Goal: Task Accomplishment & Management: Use online tool/utility

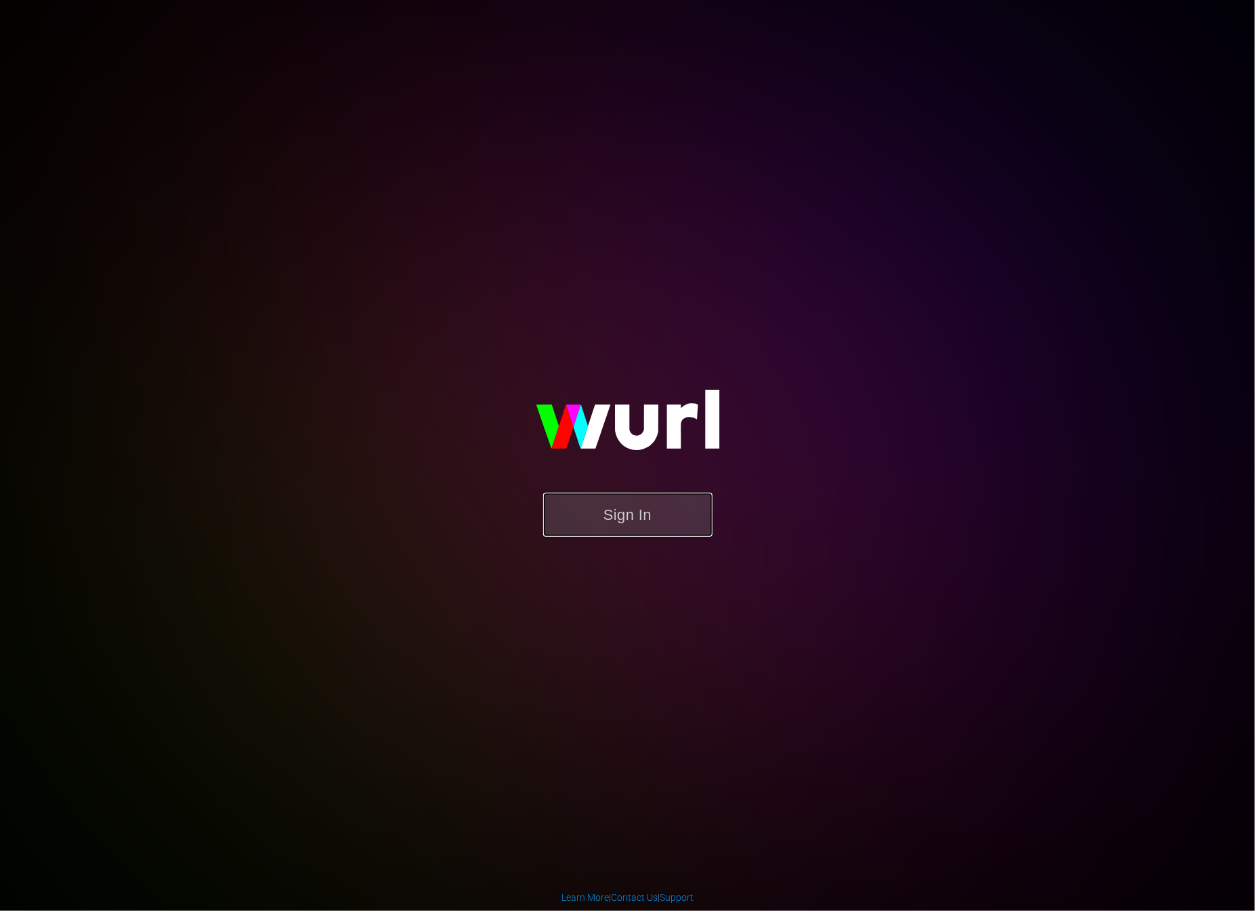
click at [600, 521] on button "Sign In" at bounding box center [627, 515] width 169 height 44
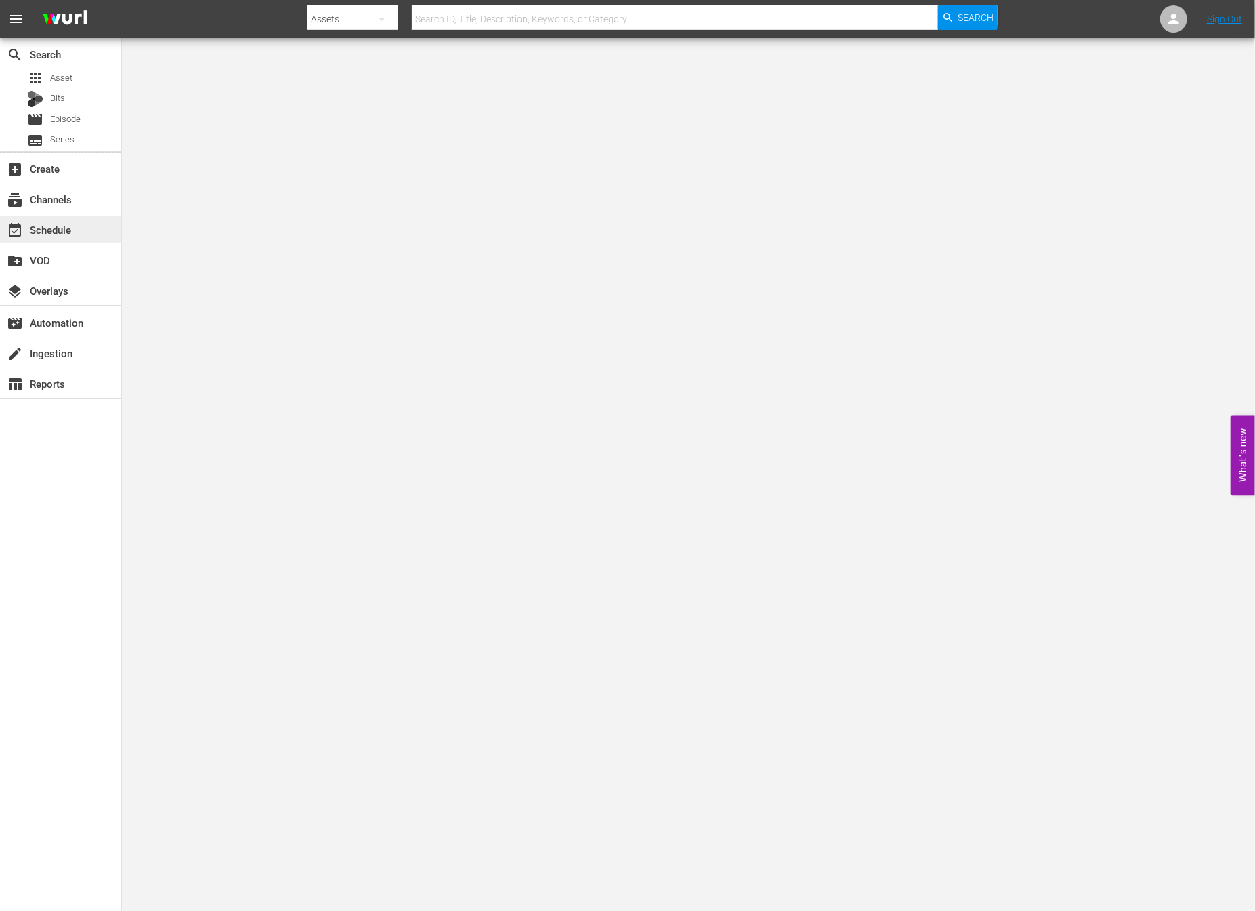
click at [78, 234] on div "event_available Schedule" at bounding box center [60, 228] width 121 height 27
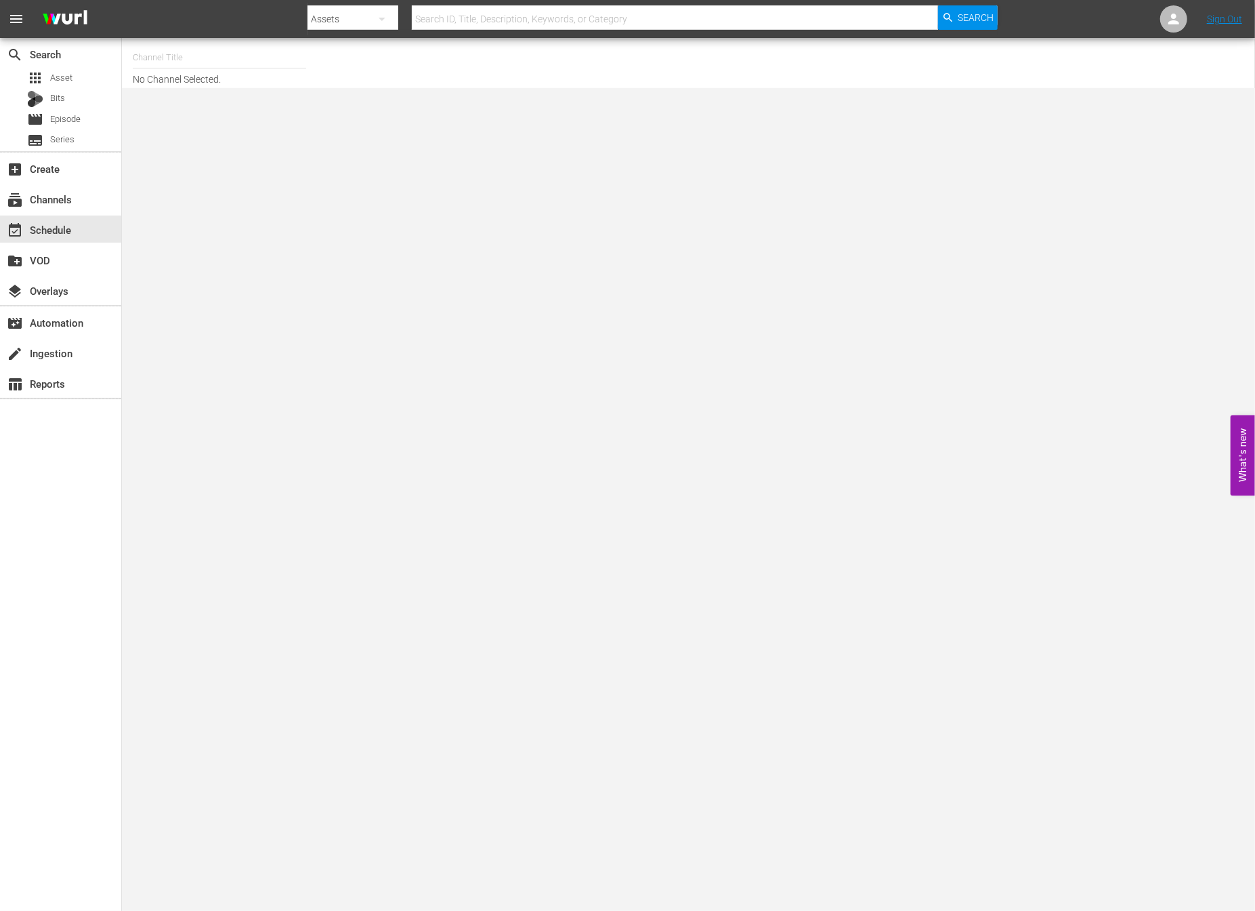
click at [190, 60] on input "text" at bounding box center [219, 57] width 173 height 33
click at [212, 54] on input "new kpop" at bounding box center [219, 57] width 173 height 33
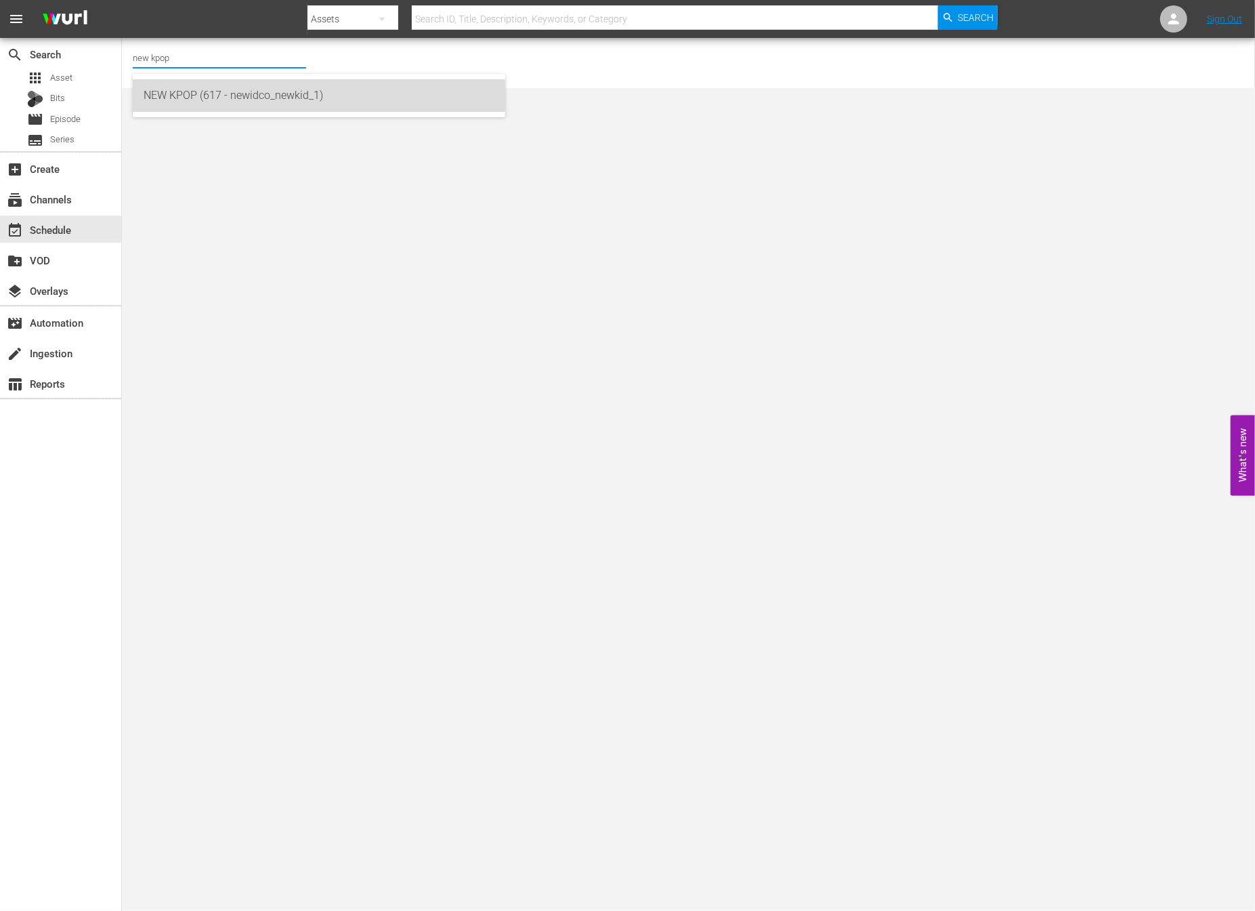
click at [194, 104] on div "NEW KPOP (617 - newidco_newkid_1)" at bounding box center [319, 95] width 351 height 33
type input "NEW KPOP (617 - newidco_newkid_1)"
